Goal: Task Accomplishment & Management: Complete application form

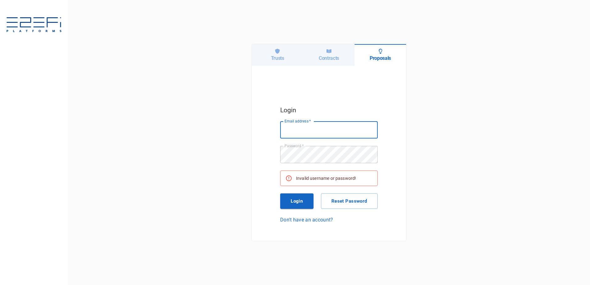
click at [302, 132] on input "Email address   *" at bounding box center [328, 129] width 97 height 17
type input "richard@integratedcapital.com.au"
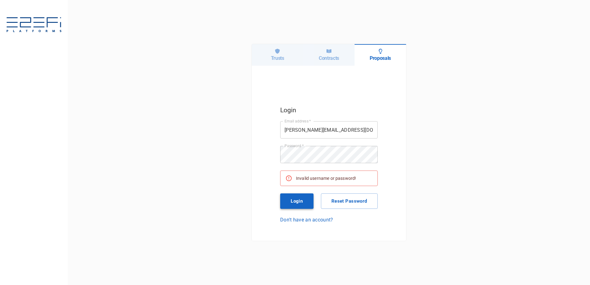
click at [294, 198] on button "Login" at bounding box center [296, 200] width 33 height 15
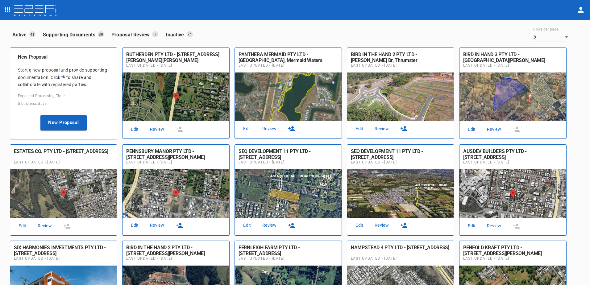
click at [153, 130] on link "Review" at bounding box center [157, 129] width 20 height 8
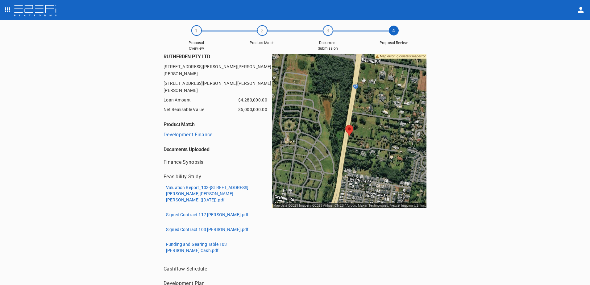
scroll to position [31, 0]
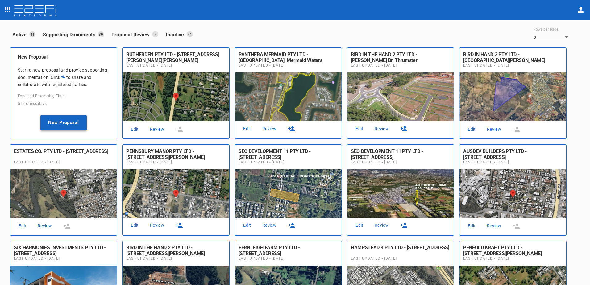
click at [62, 124] on button "New Proposal" at bounding box center [63, 122] width 46 height 15
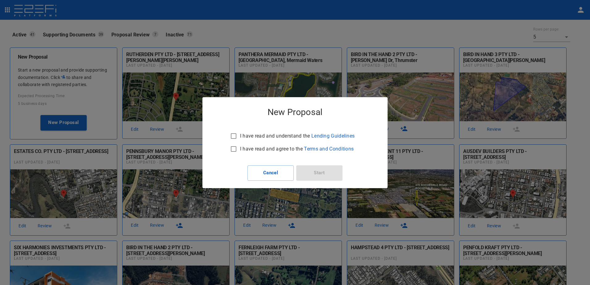
click at [233, 134] on input "I have read and understand the Lending Guidelines" at bounding box center [233, 136] width 13 height 13
checkbox input "true"
click at [232, 149] on input "I have read and agree to the Terms and Conditions" at bounding box center [233, 148] width 13 height 13
checkbox input "true"
click at [319, 170] on button "Start" at bounding box center [319, 172] width 46 height 15
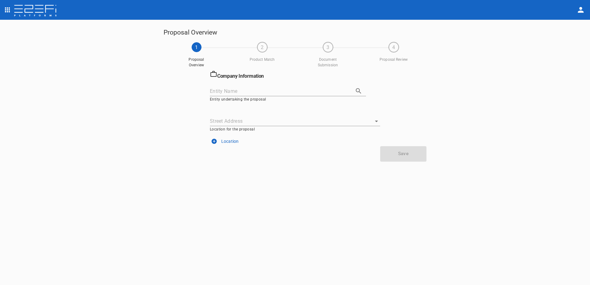
click at [235, 90] on input "Entity Name" at bounding box center [279, 91] width 139 height 10
type input "Enhance"
click at [358, 89] on icon "button" at bounding box center [358, 90] width 5 height 5
click at [289, 102] on li "ENHANCE PROPERTY INVESTMENTS NO. 3 PTY LTD" at bounding box center [288, 104] width 156 height 11
type input "ENHANCE PROPERTY INVESTMENTS NO. 3 PTY LTD"
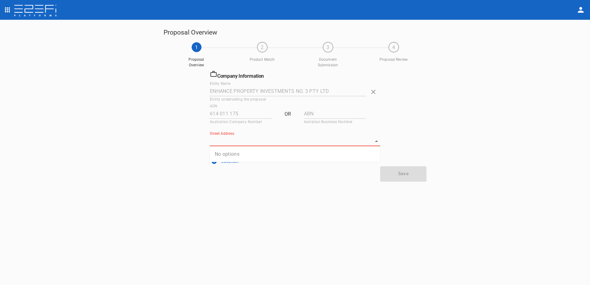
click at [222, 141] on input "Street Address" at bounding box center [290, 141] width 161 height 10
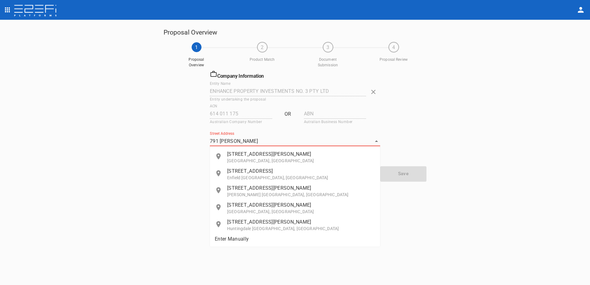
click at [251, 155] on p "[STREET_ADDRESS][PERSON_NAME]" at bounding box center [301, 153] width 148 height 7
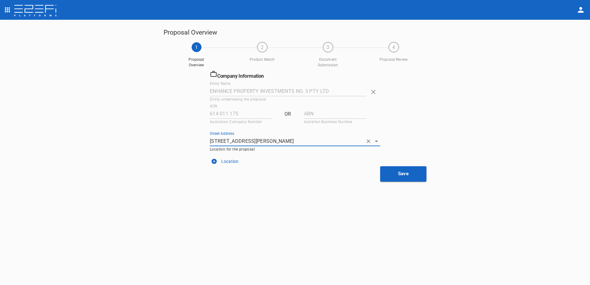
type input "[STREET_ADDRESS][PERSON_NAME]"
click at [213, 159] on icon "button" at bounding box center [214, 160] width 5 height 5
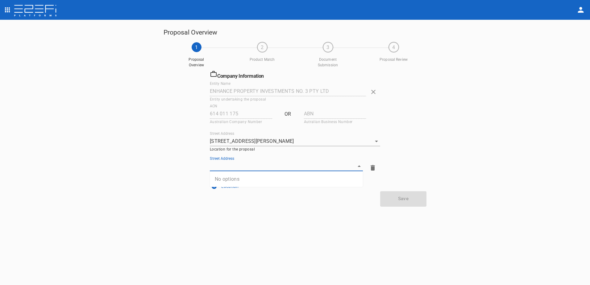
click at [212, 165] on input "Street Address" at bounding box center [282, 166] width 144 height 10
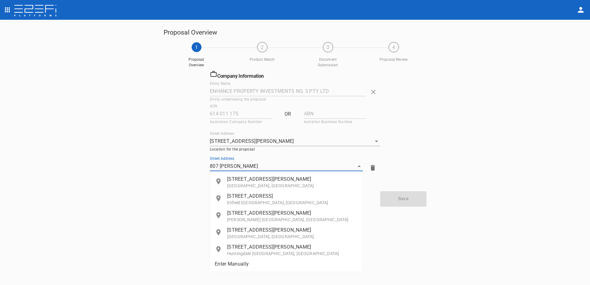
click at [246, 182] on p "[STREET_ADDRESS][PERSON_NAME]" at bounding box center [292, 178] width 131 height 7
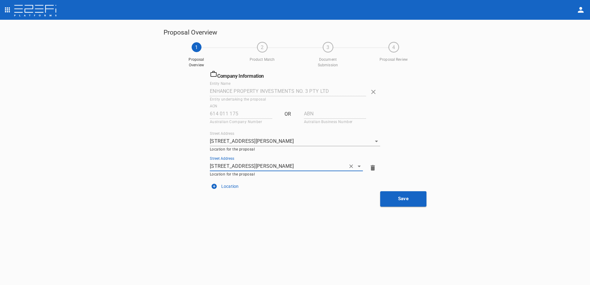
type input "[STREET_ADDRESS][PERSON_NAME]"
click at [213, 186] on icon "button" at bounding box center [214, 186] width 6 height 6
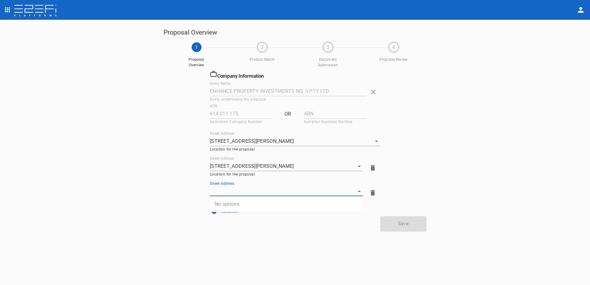
click at [212, 190] on input "Street Address" at bounding box center [282, 191] width 144 height 10
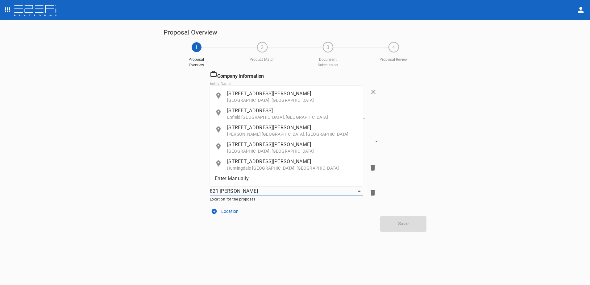
click at [244, 93] on p "[STREET_ADDRESS][PERSON_NAME]" at bounding box center [292, 93] width 131 height 7
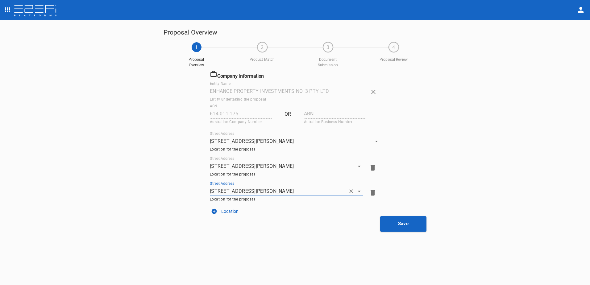
type input "[STREET_ADDRESS][PERSON_NAME]"
click at [214, 211] on icon "button" at bounding box center [214, 211] width 6 height 6
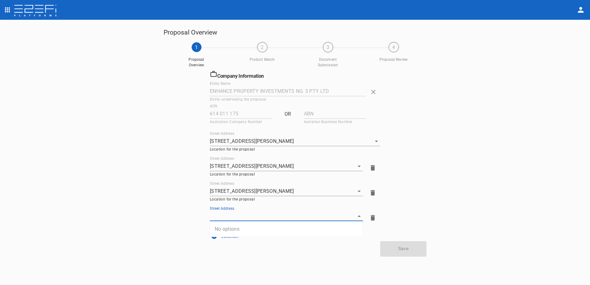
click at [214, 214] on input "Street Address" at bounding box center [282, 216] width 144 height 10
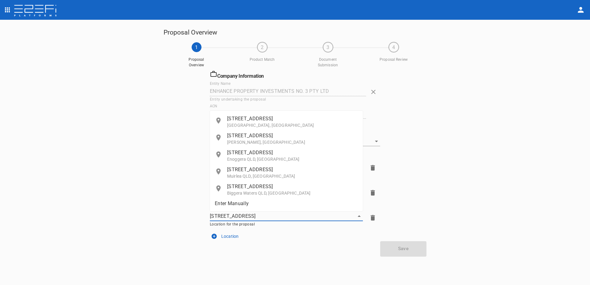
click at [242, 121] on p "[STREET_ADDRESS]" at bounding box center [292, 118] width 131 height 7
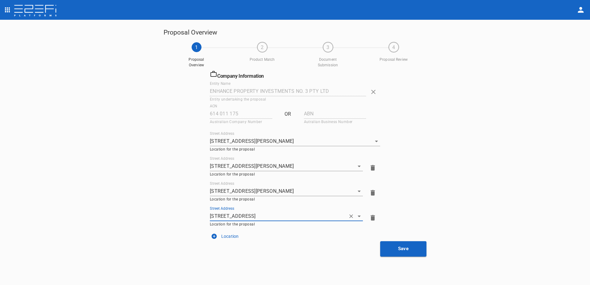
type input "[STREET_ADDRESS]"
click at [212, 236] on icon "button" at bounding box center [214, 235] width 5 height 5
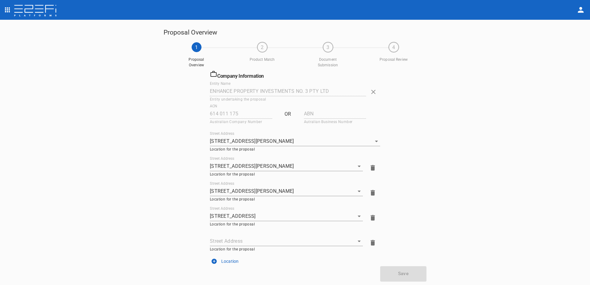
click at [230, 241] on input "Street Address" at bounding box center [282, 241] width 144 height 10
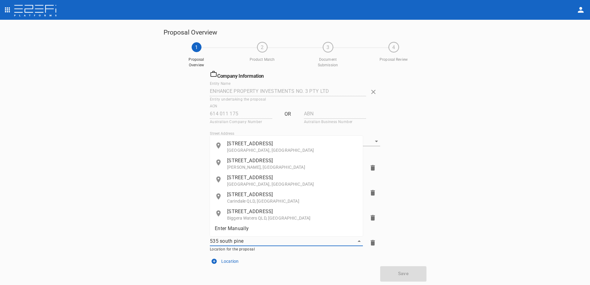
click at [245, 144] on p "[STREET_ADDRESS]" at bounding box center [292, 143] width 131 height 7
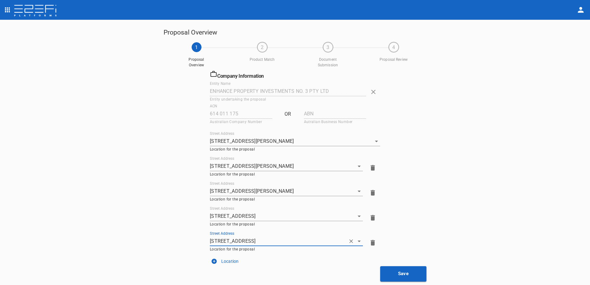
type input "[STREET_ADDRESS]"
click at [214, 262] on icon "button" at bounding box center [214, 260] width 5 height 5
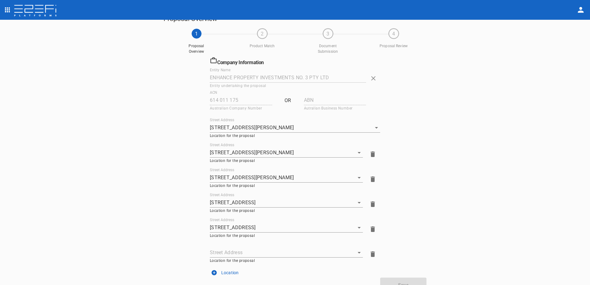
scroll to position [21, 0]
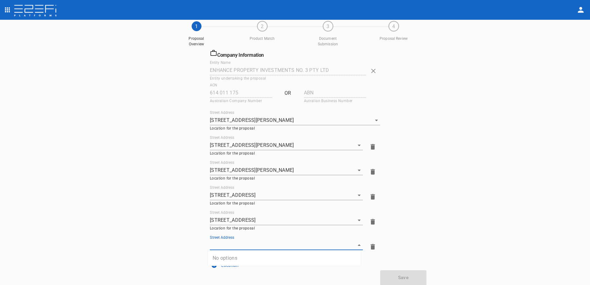
click at [239, 243] on input "Street Address" at bounding box center [282, 245] width 144 height 10
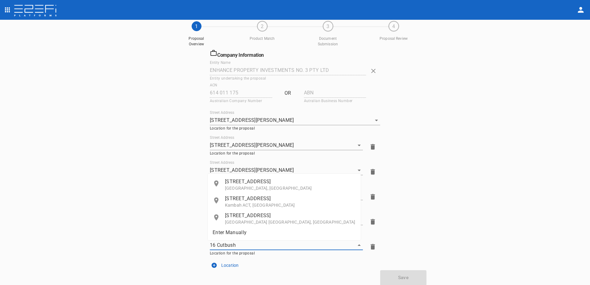
click at [246, 183] on p "[STREET_ADDRESS]" at bounding box center [290, 181] width 131 height 7
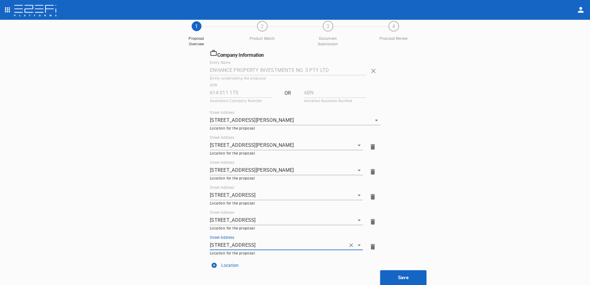
type input "[STREET_ADDRESS]"
click at [226, 265] on p "Location" at bounding box center [229, 265] width 17 height 6
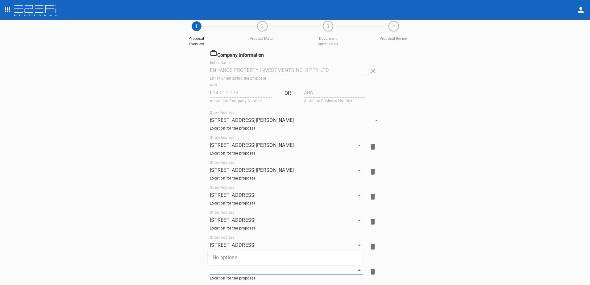
click at [220, 267] on input "Street Address" at bounding box center [282, 270] width 144 height 10
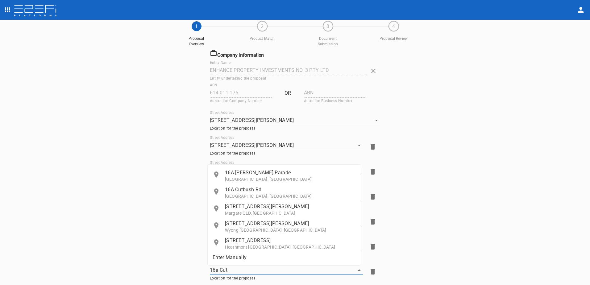
click at [239, 195] on p "[GEOGRAPHIC_DATA], [GEOGRAPHIC_DATA]" at bounding box center [290, 196] width 131 height 6
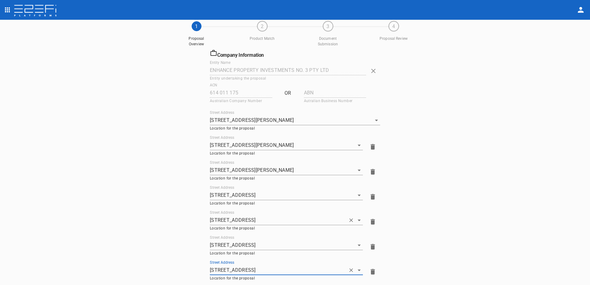
scroll to position [46, 0]
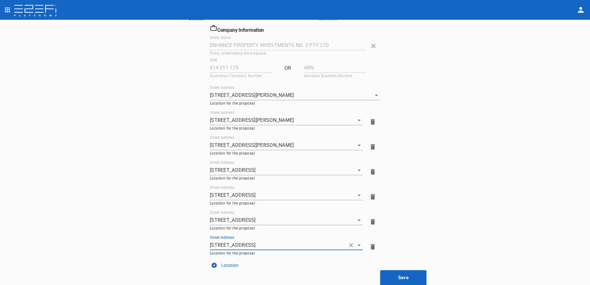
type input "[STREET_ADDRESS]"
click at [226, 266] on p "Location" at bounding box center [229, 265] width 17 height 6
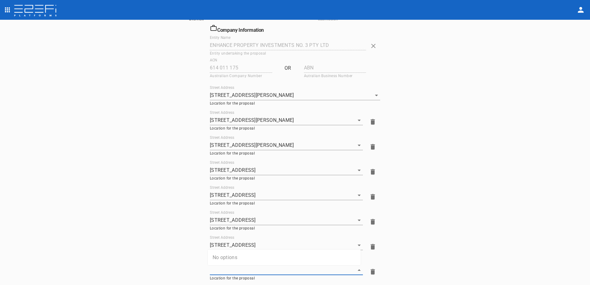
click at [226, 269] on input "Street Address" at bounding box center [282, 270] width 144 height 10
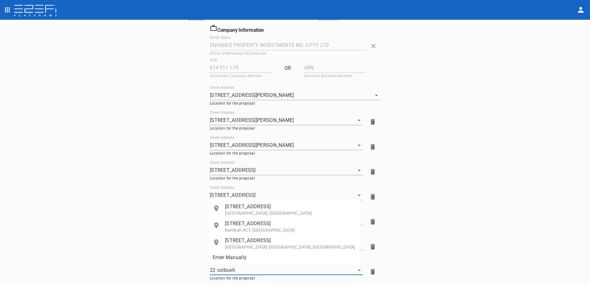
click at [240, 207] on p "[STREET_ADDRESS]" at bounding box center [290, 206] width 131 height 7
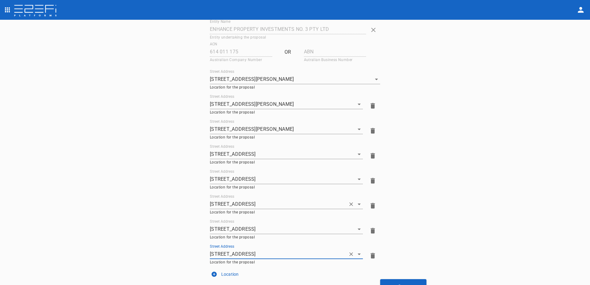
scroll to position [71, 0]
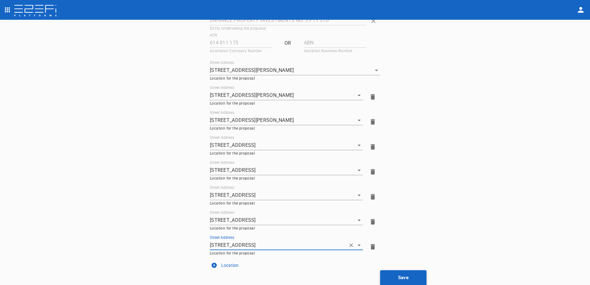
type input "[STREET_ADDRESS]"
click at [400, 278] on button "Save" at bounding box center [403, 277] width 46 height 15
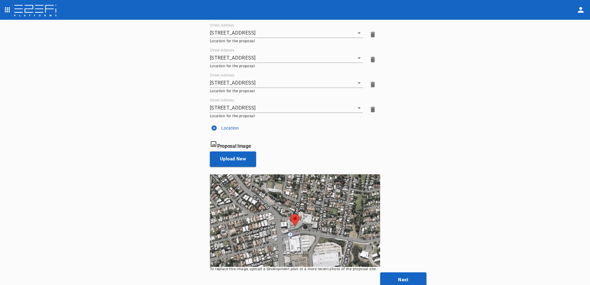
scroll to position [210, 0]
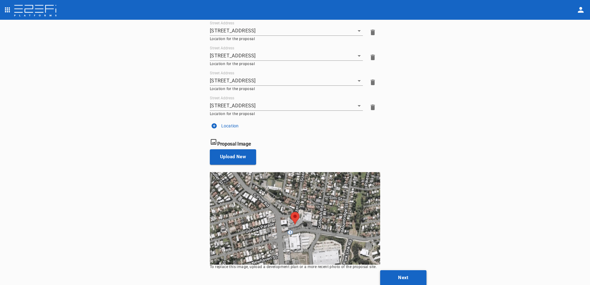
click at [398, 275] on button "Next" at bounding box center [403, 277] width 46 height 15
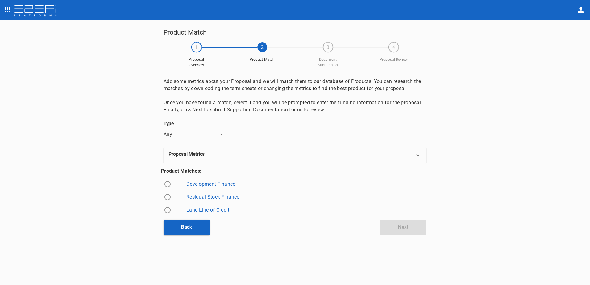
click at [167, 185] on input "radio" at bounding box center [167, 184] width 13 height 13
radio input "true"
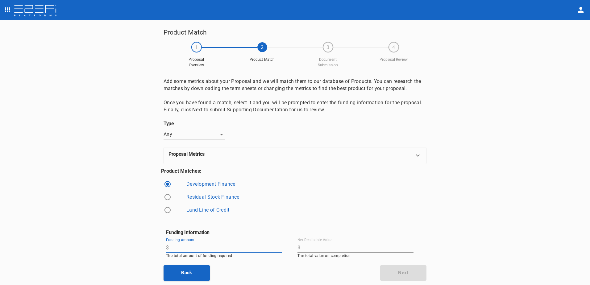
click at [195, 246] on input "Funding Amount" at bounding box center [226, 248] width 111 height 10
type input "66,634,000"
click at [311, 248] on input "Net Realisable Value" at bounding box center [357, 248] width 111 height 10
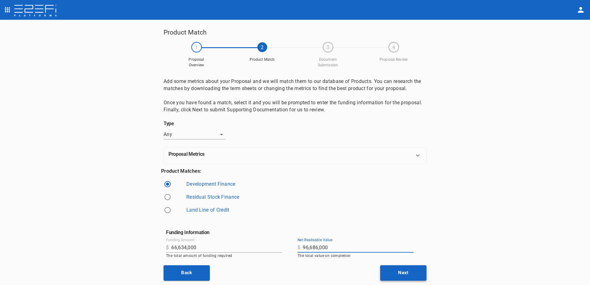
type input "96,686,000"
click at [401, 270] on button "Next" at bounding box center [403, 272] width 46 height 15
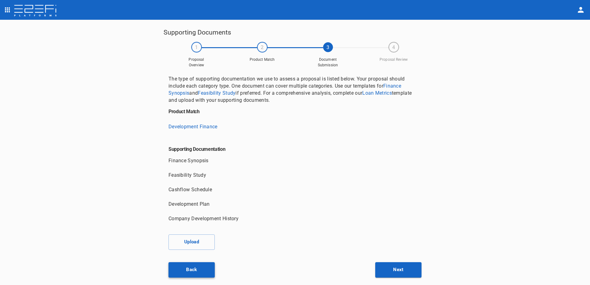
click at [190, 266] on button "Back" at bounding box center [191, 269] width 46 height 15
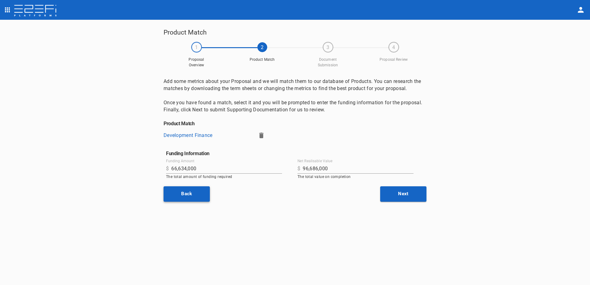
click at [187, 191] on button "Back" at bounding box center [186, 193] width 46 height 15
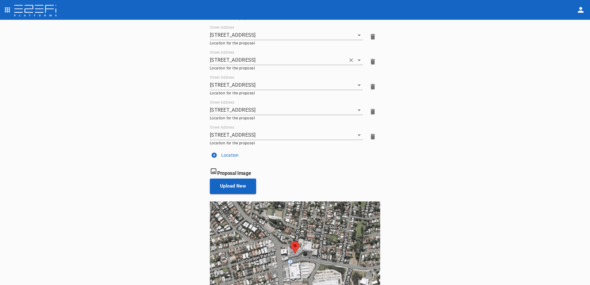
scroll to position [210, 0]
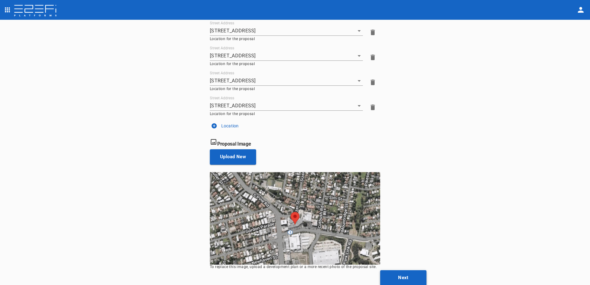
click at [403, 277] on button "Next" at bounding box center [403, 277] width 46 height 15
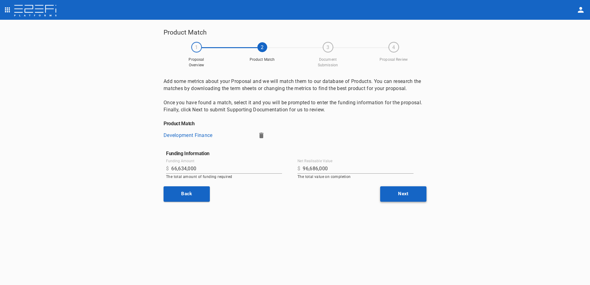
click at [401, 192] on button "Next" at bounding box center [403, 193] width 46 height 15
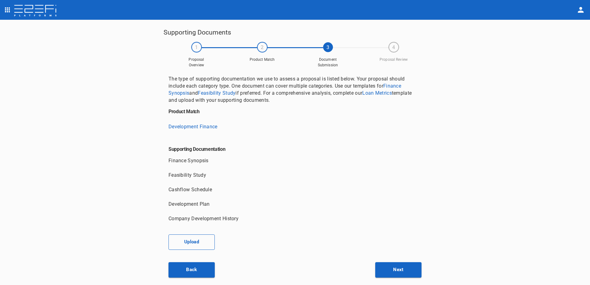
click at [193, 243] on button "Upload" at bounding box center [191, 241] width 46 height 15
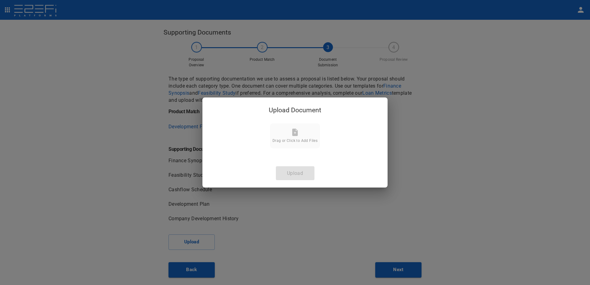
click at [292, 139] on span "Drag or Click to Add Files" at bounding box center [294, 140] width 45 height 4
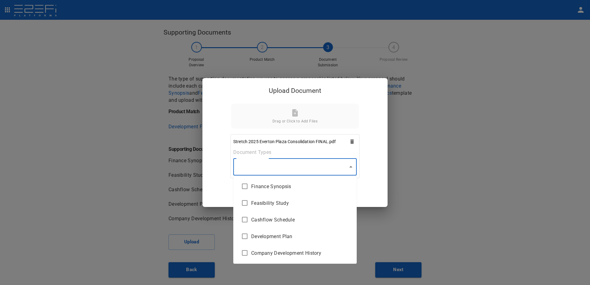
click at [352, 168] on body "Supporting Documents 1 Proposal Overview 2 Product Match 3 Document Submission …" at bounding box center [295, 142] width 590 height 285
click at [275, 188] on span "Finance Synopsis" at bounding box center [301, 186] width 101 height 7
type input "Finance Synopsis"
checkbox input "true"
click at [351, 168] on div at bounding box center [295, 142] width 590 height 285
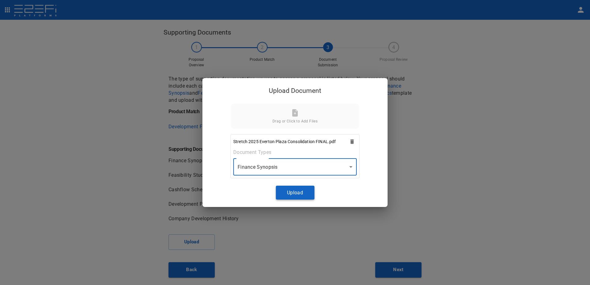
click at [293, 189] on button "Upload" at bounding box center [295, 193] width 39 height 14
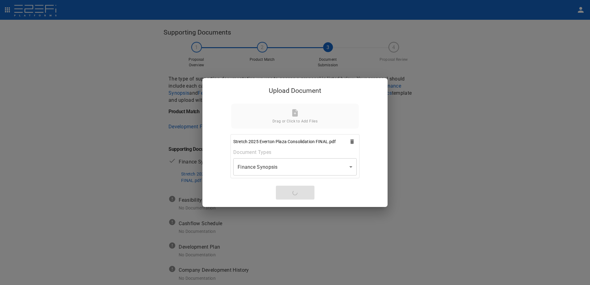
scroll to position [55, 0]
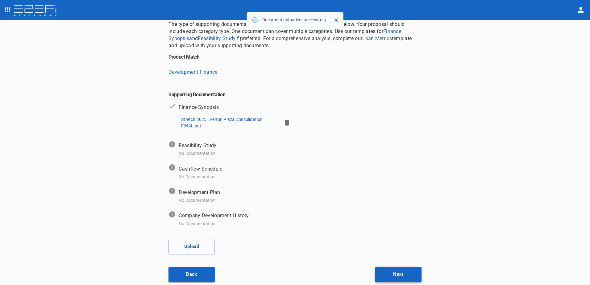
click at [399, 274] on button "Next" at bounding box center [398, 274] width 46 height 15
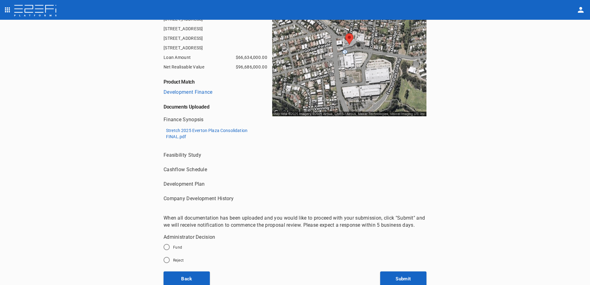
scroll to position [109, 0]
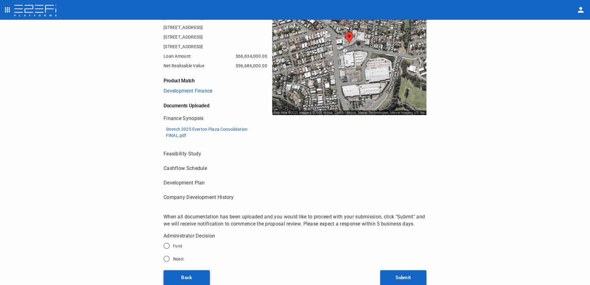
click at [179, 276] on button "Back" at bounding box center [186, 277] width 46 height 15
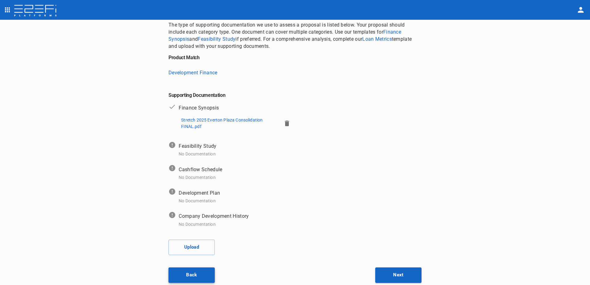
scroll to position [55, 0]
click at [187, 273] on button "Back" at bounding box center [191, 274] width 46 height 15
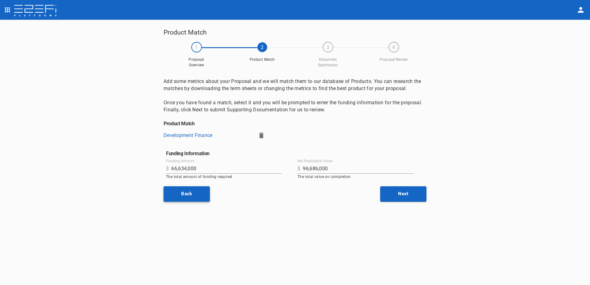
click at [191, 191] on button "Back" at bounding box center [186, 193] width 46 height 15
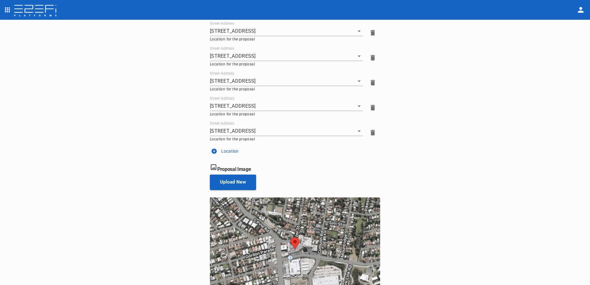
scroll to position [210, 0]
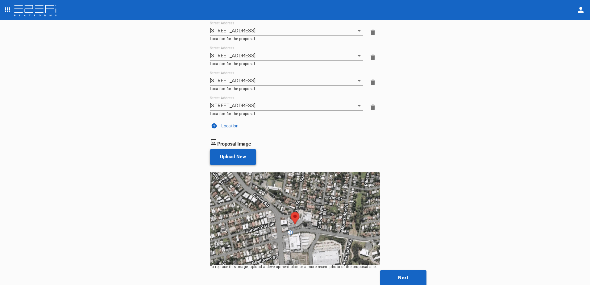
click at [228, 157] on button "Upload New" at bounding box center [233, 156] width 46 height 15
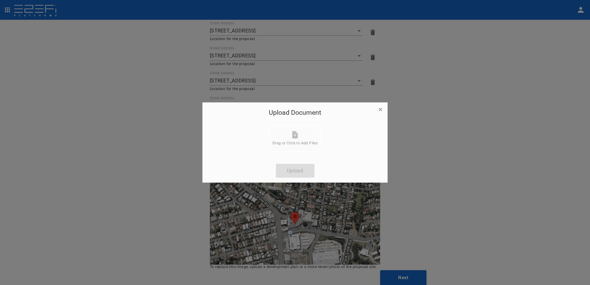
drag, startPoint x: 291, startPoint y: 138, endPoint x: 295, endPoint y: 137, distance: 4.0
click at [295, 137] on div "Drag or Click to Add Files" at bounding box center [294, 138] width 45 height 14
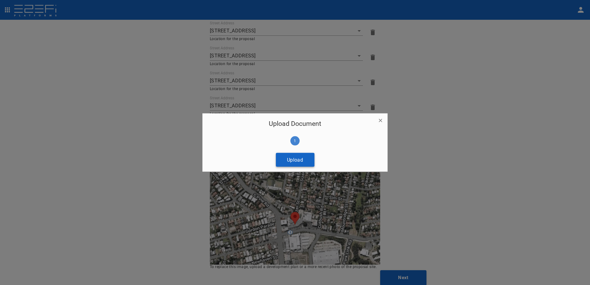
click at [297, 159] on button "Upload" at bounding box center [295, 160] width 39 height 14
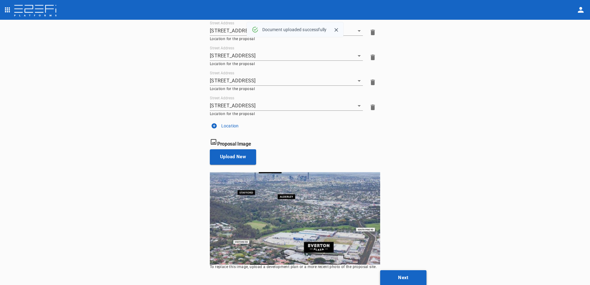
click at [403, 279] on button "Next" at bounding box center [403, 277] width 46 height 15
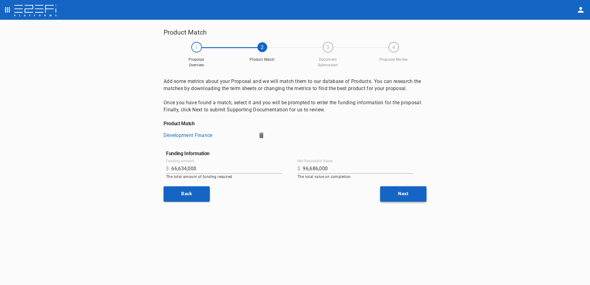
click at [401, 192] on button "Next" at bounding box center [403, 193] width 46 height 15
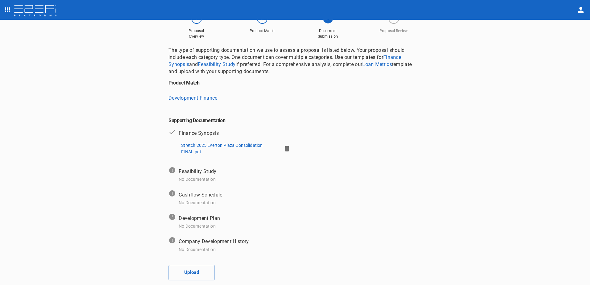
scroll to position [55, 0]
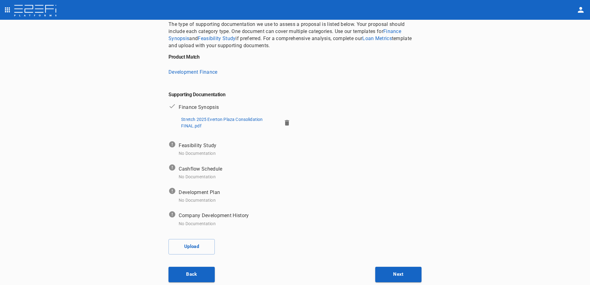
click at [398, 272] on button "Next" at bounding box center [398, 274] width 46 height 15
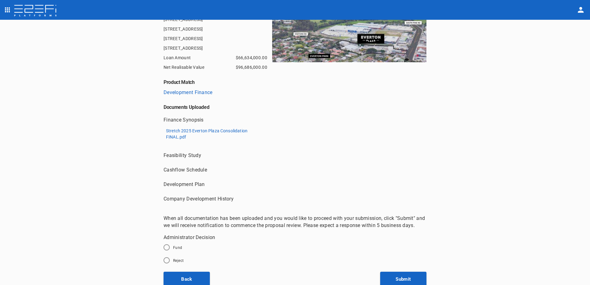
scroll to position [109, 0]
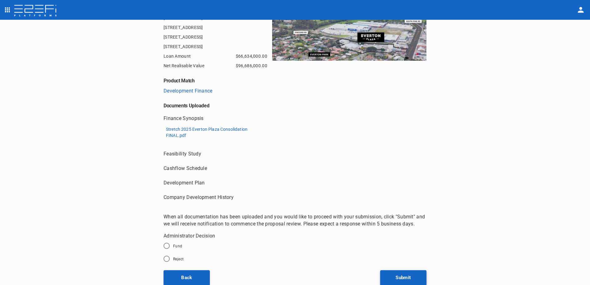
click at [398, 276] on button "Submit" at bounding box center [403, 277] width 46 height 15
